Goal: Information Seeking & Learning: Understand process/instructions

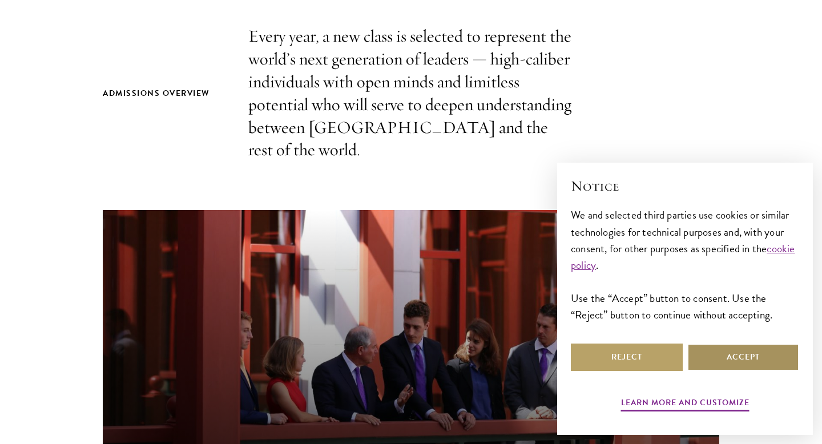
click at [752, 353] on button "Accept" at bounding box center [743, 357] width 112 height 27
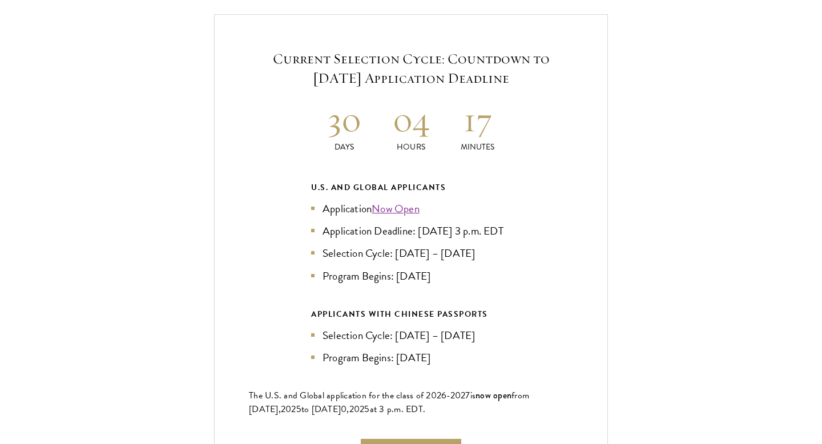
scroll to position [2466, 0]
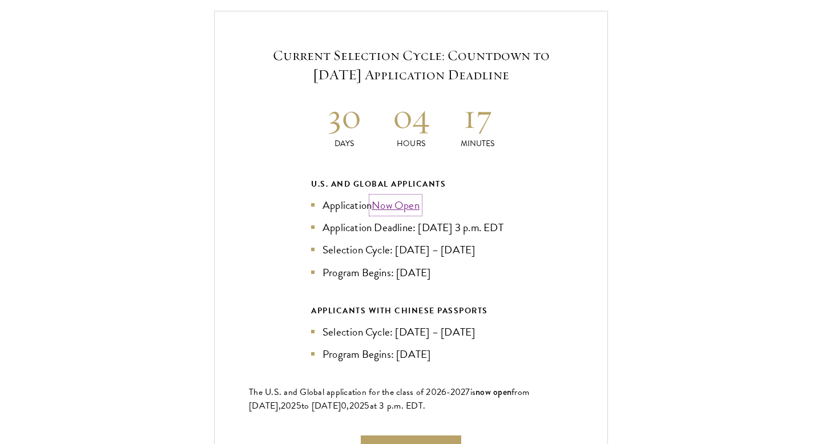
click at [397, 197] on link "Now Open" at bounding box center [396, 205] width 48 height 17
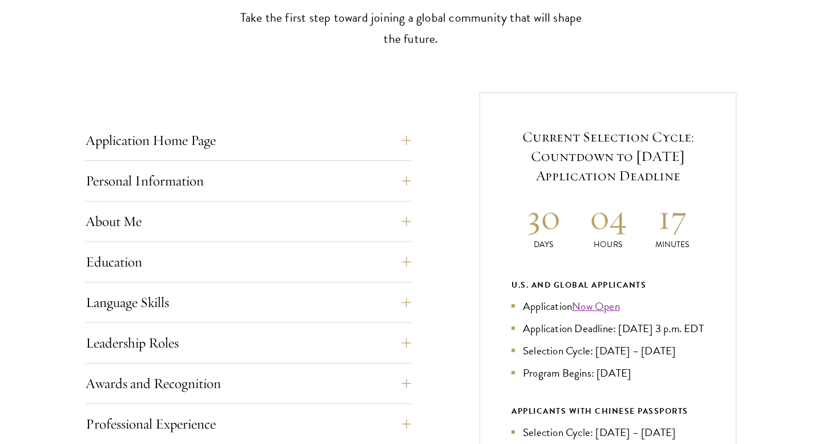
scroll to position [368, 0]
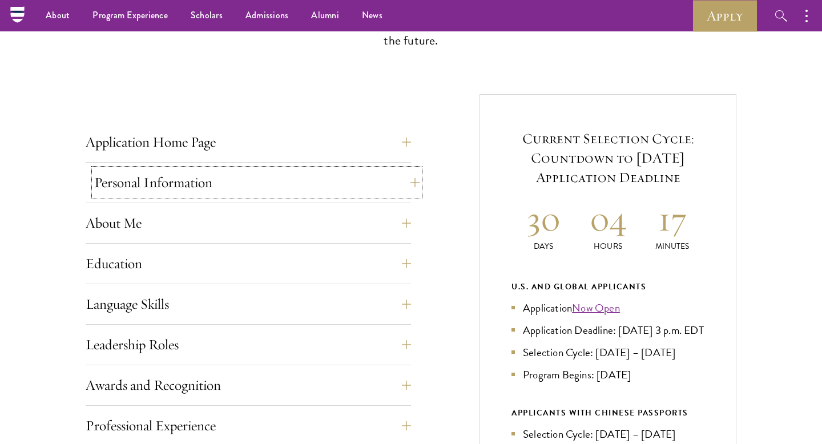
click at [245, 184] on button "Personal Information" at bounding box center [256, 182] width 325 height 27
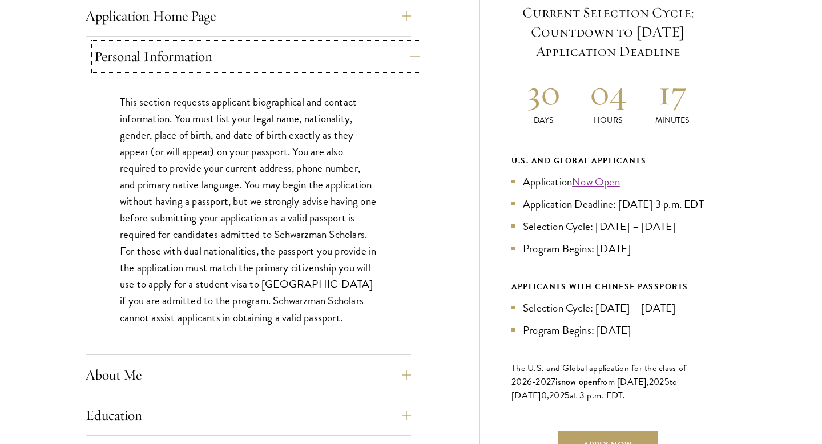
scroll to position [784, 0]
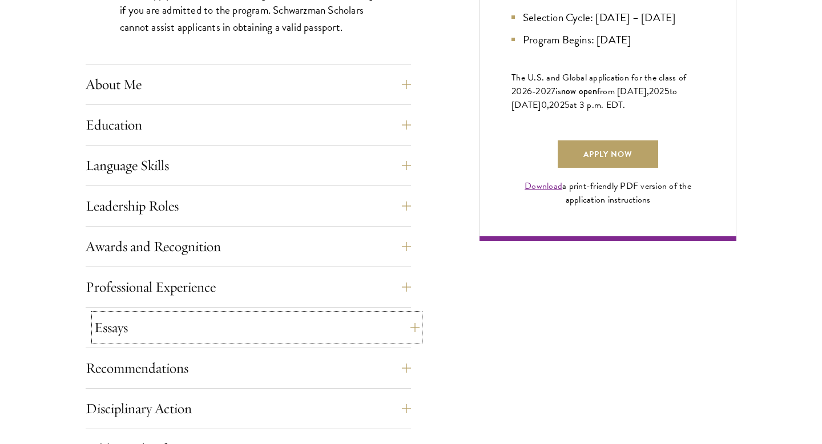
click at [259, 335] on button "Essays" at bounding box center [256, 327] width 325 height 27
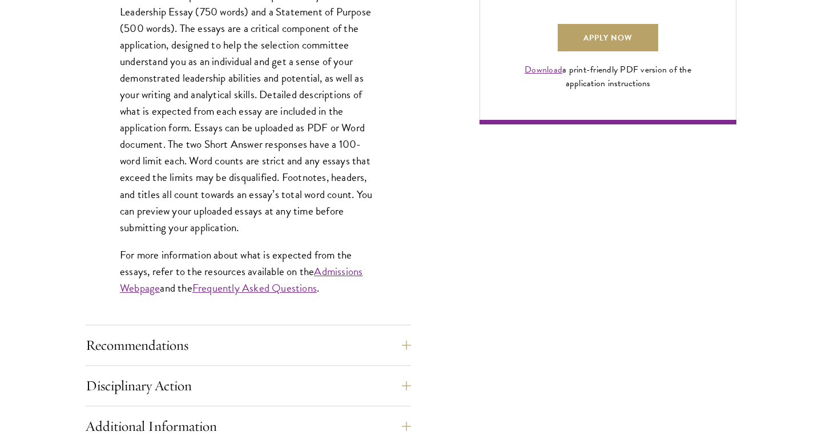
scroll to position [901, 0]
click at [220, 350] on button "Recommendations" at bounding box center [256, 344] width 325 height 27
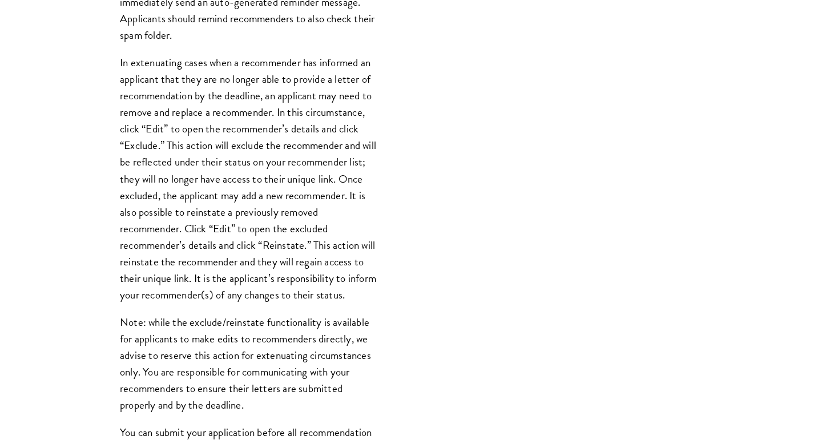
scroll to position [1440, 0]
